Goal: Find specific page/section: Find specific page/section

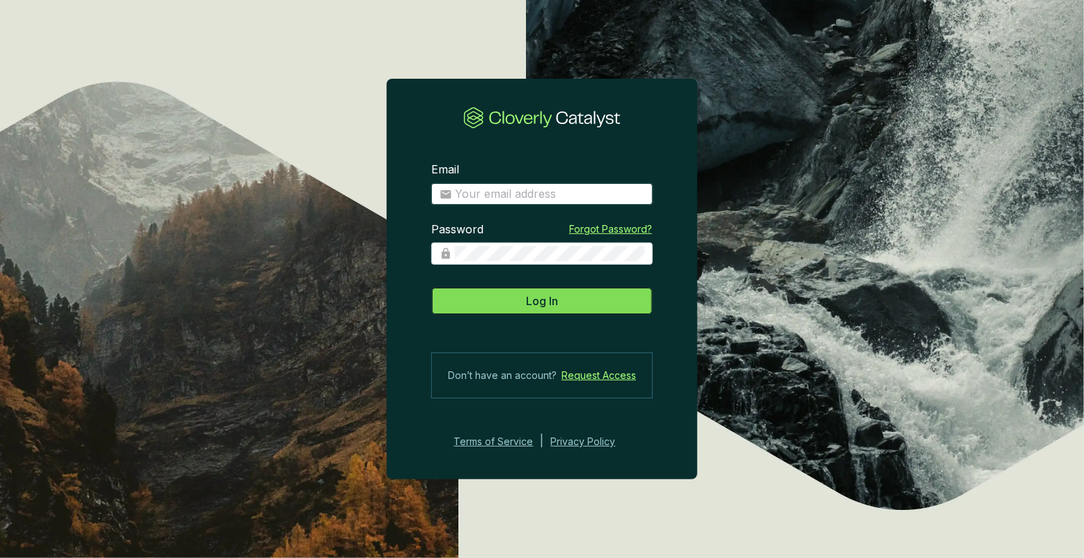
type input "[PERSON_NAME][EMAIL_ADDRESS][DOMAIN_NAME]"
click at [556, 297] on span "Log In" at bounding box center [542, 300] width 32 height 17
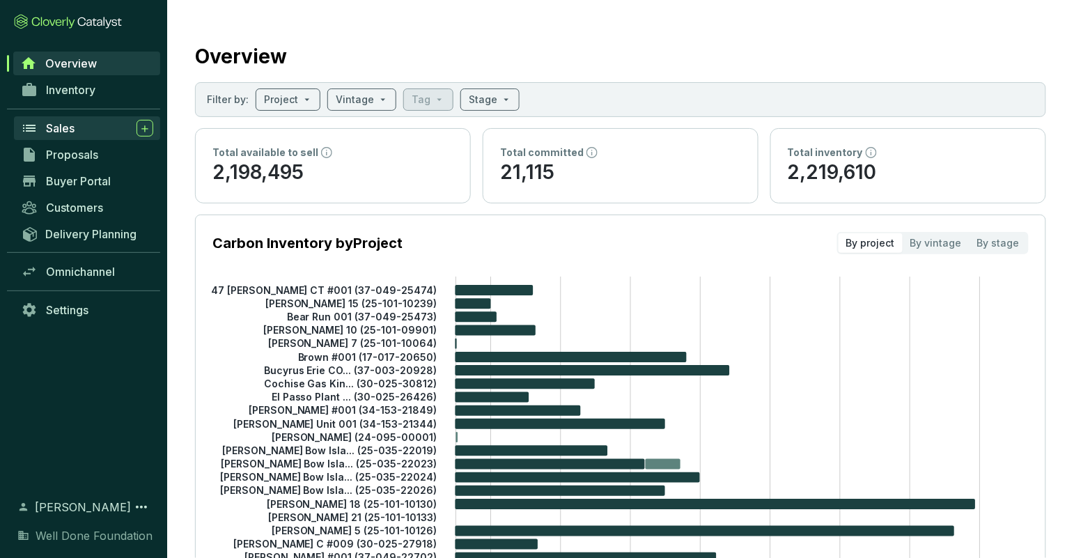
click at [75, 135] on div "Sales" at bounding box center [99, 128] width 107 height 17
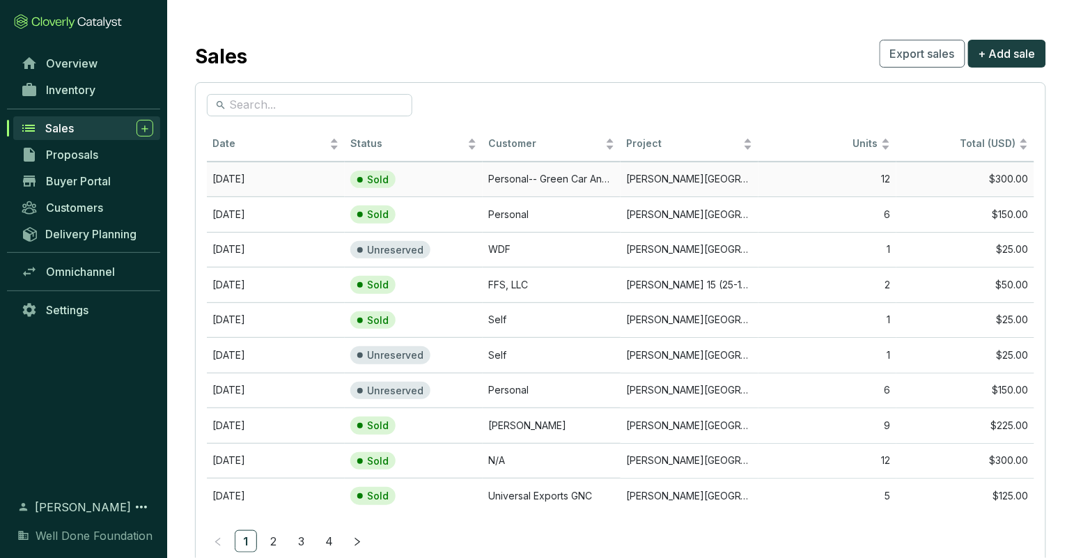
click at [539, 177] on td "Personal-- Green Car And House" at bounding box center [552, 180] width 138 height 36
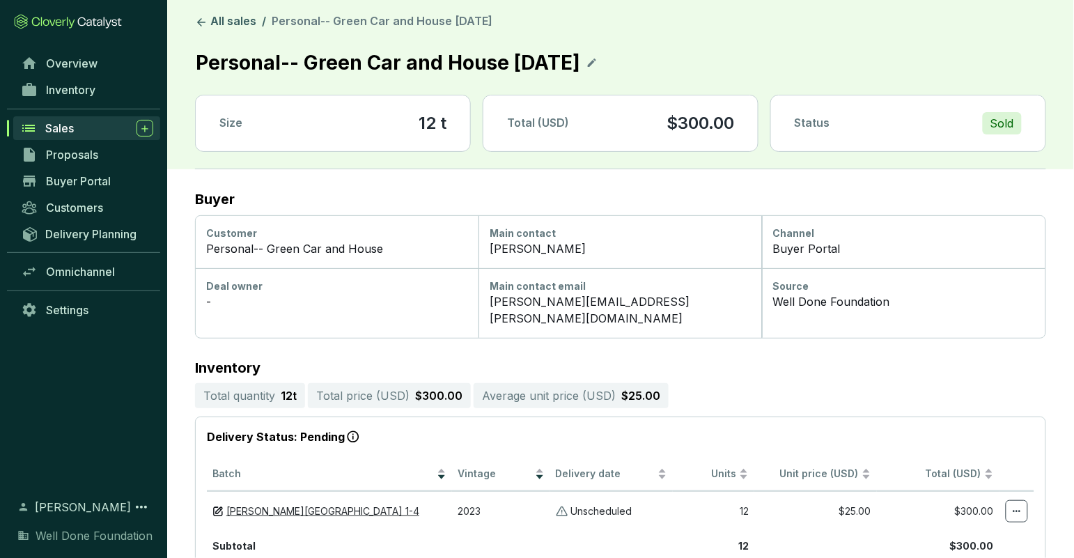
click at [68, 128] on span "Sales" at bounding box center [59, 128] width 29 height 14
